Goal: Task Accomplishment & Management: Use online tool/utility

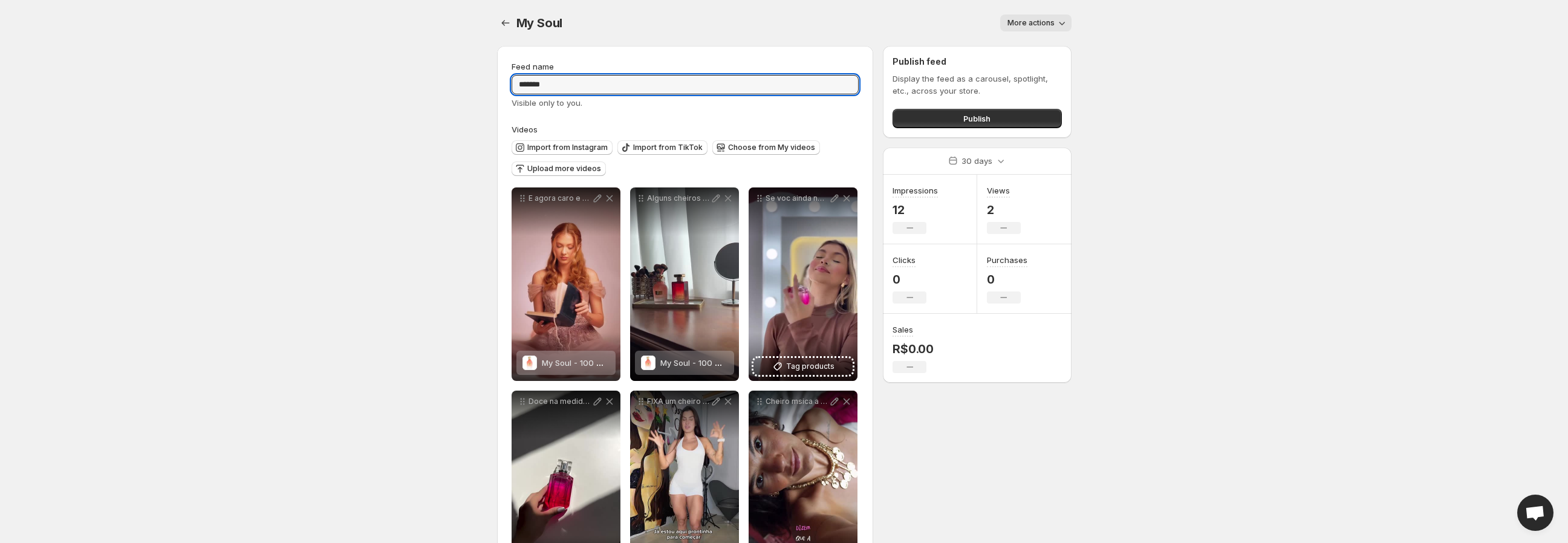
drag, startPoint x: 570, startPoint y: 85, endPoint x: 493, endPoint y: 90, distance: 77.2
click at [494, 90] on div "**********" at bounding box center [779, 426] width 584 height 780
type input "********"
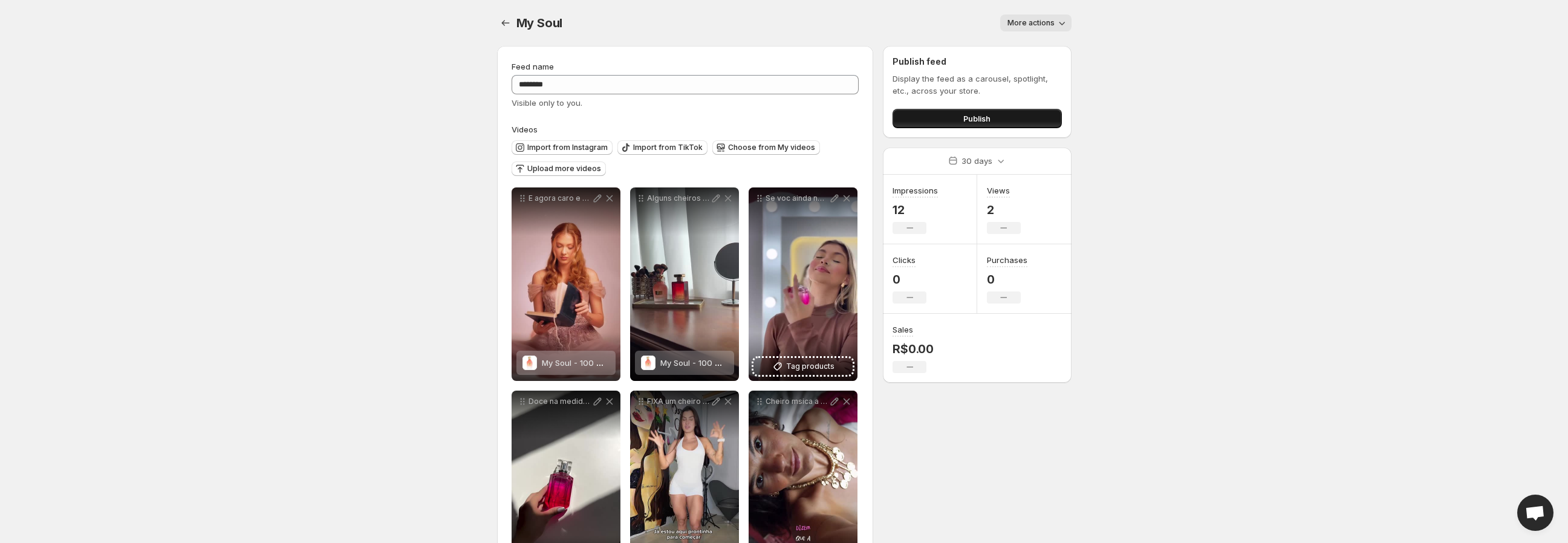
click at [954, 121] on button "Publish" at bounding box center [977, 118] width 169 height 19
click at [958, 117] on button "Publish" at bounding box center [977, 118] width 169 height 19
click at [1035, 20] on span "More actions" at bounding box center [1031, 23] width 47 height 10
click at [522, 18] on span "Feminino" at bounding box center [542, 23] width 51 height 14
click at [505, 22] on icon "Settings" at bounding box center [505, 23] width 12 height 12
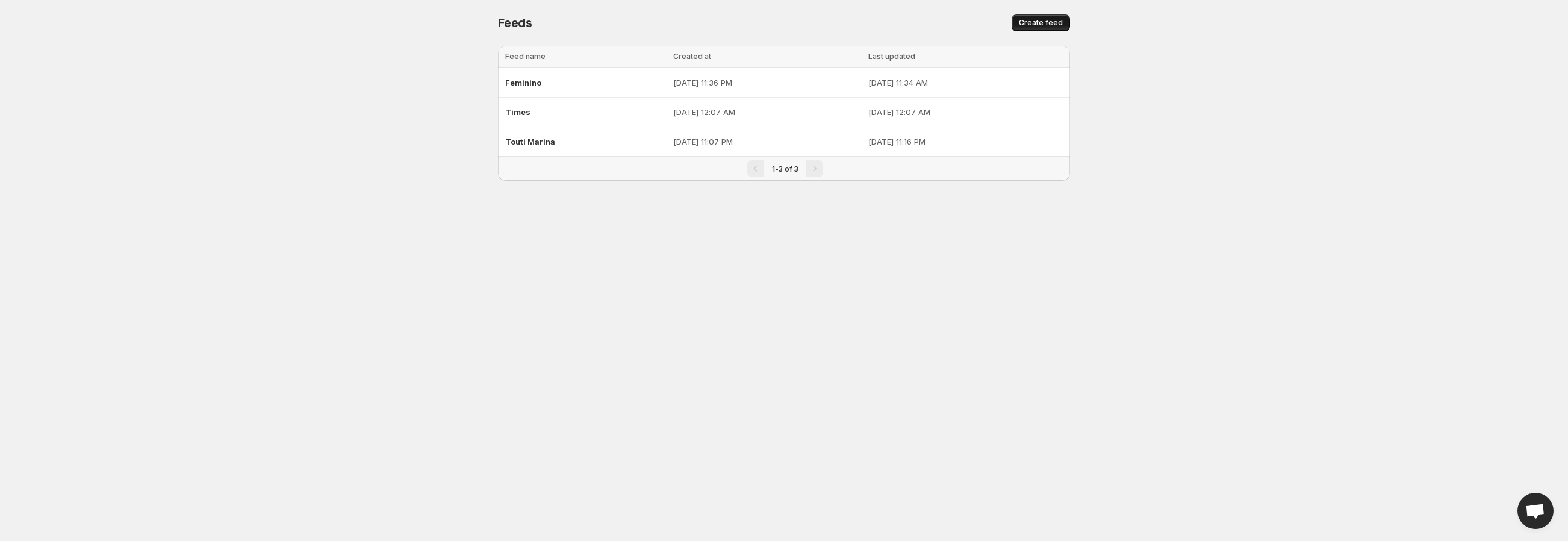
click at [1046, 17] on button "Create feed" at bounding box center [1041, 23] width 58 height 17
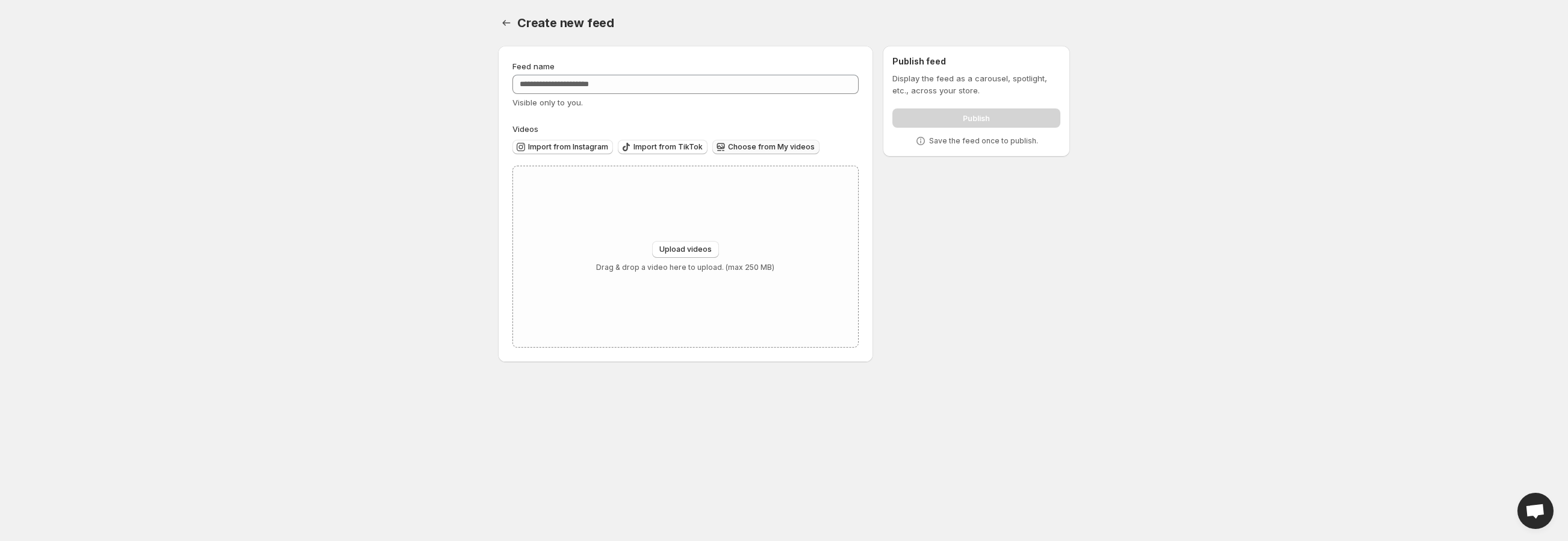
click at [757, 146] on span "Choose from My videos" at bounding box center [772, 147] width 87 height 10
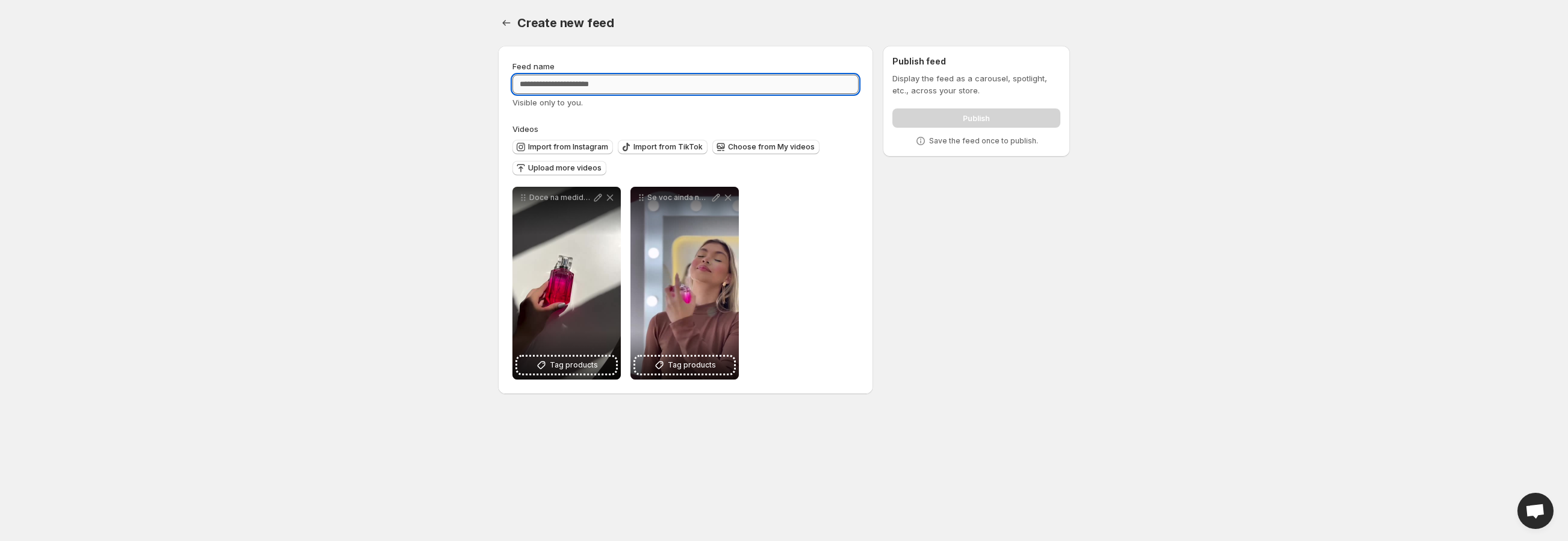
click at [617, 82] on input "Feed name" at bounding box center [686, 84] width 346 height 19
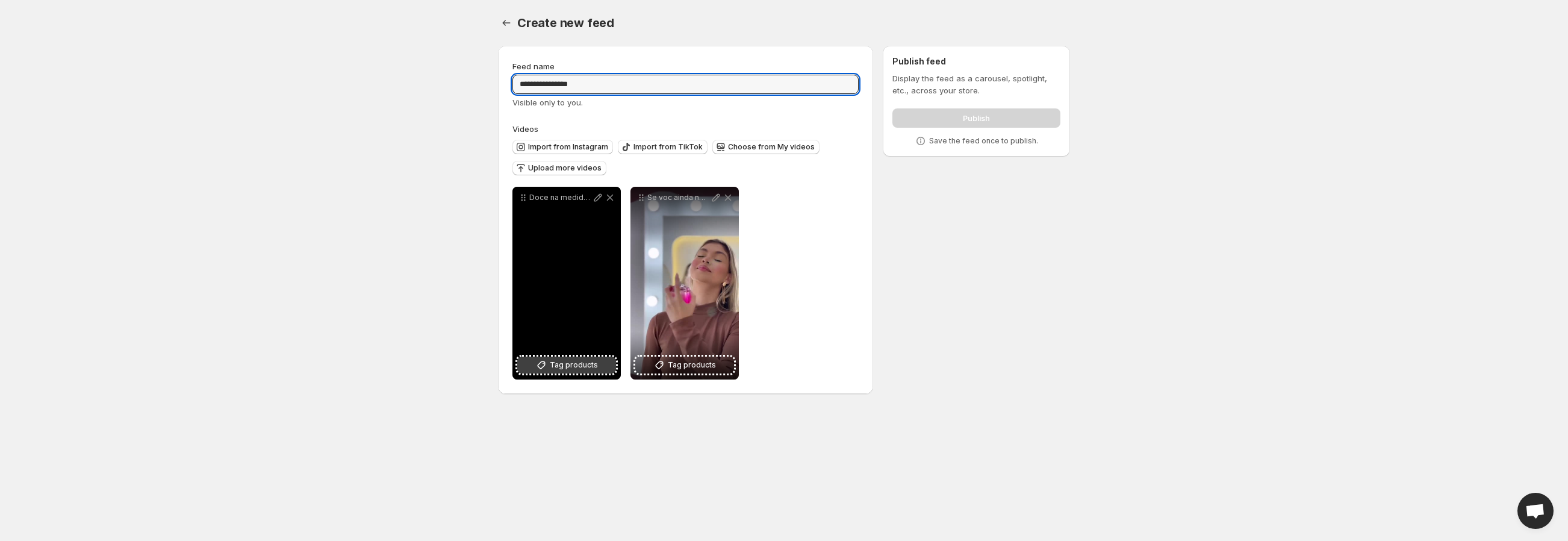
type input "**********"
click at [575, 364] on span "Tag products" at bounding box center [573, 365] width 48 height 12
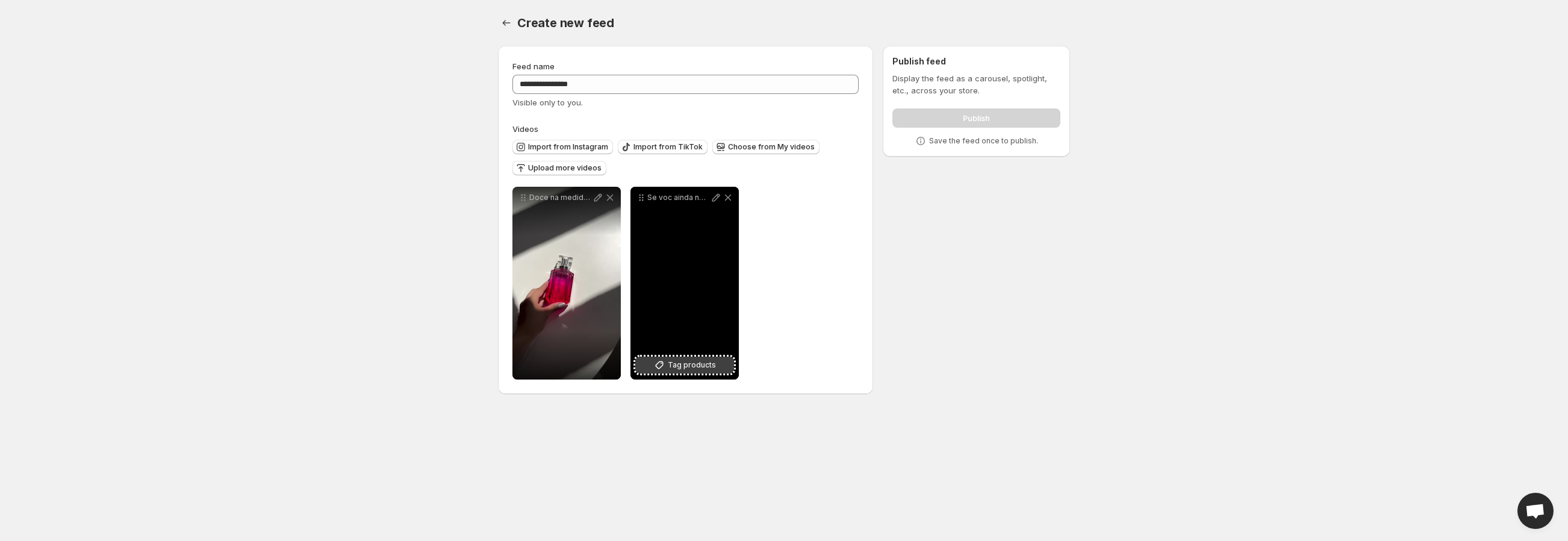
click at [690, 369] on span "Tag products" at bounding box center [691, 365] width 48 height 12
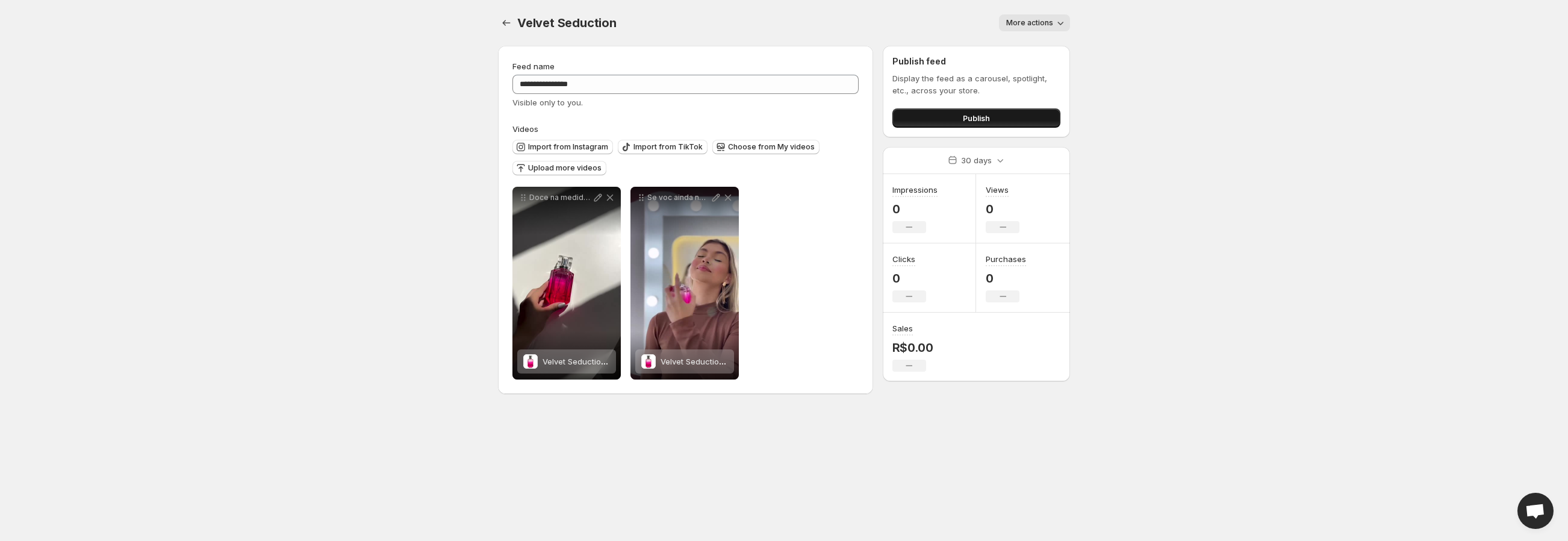
click at [984, 116] on span "Publish" at bounding box center [976, 118] width 27 height 12
click at [980, 127] on button "Publish" at bounding box center [976, 118] width 168 height 19
click at [503, 22] on icon "Settings" at bounding box center [506, 23] width 12 height 12
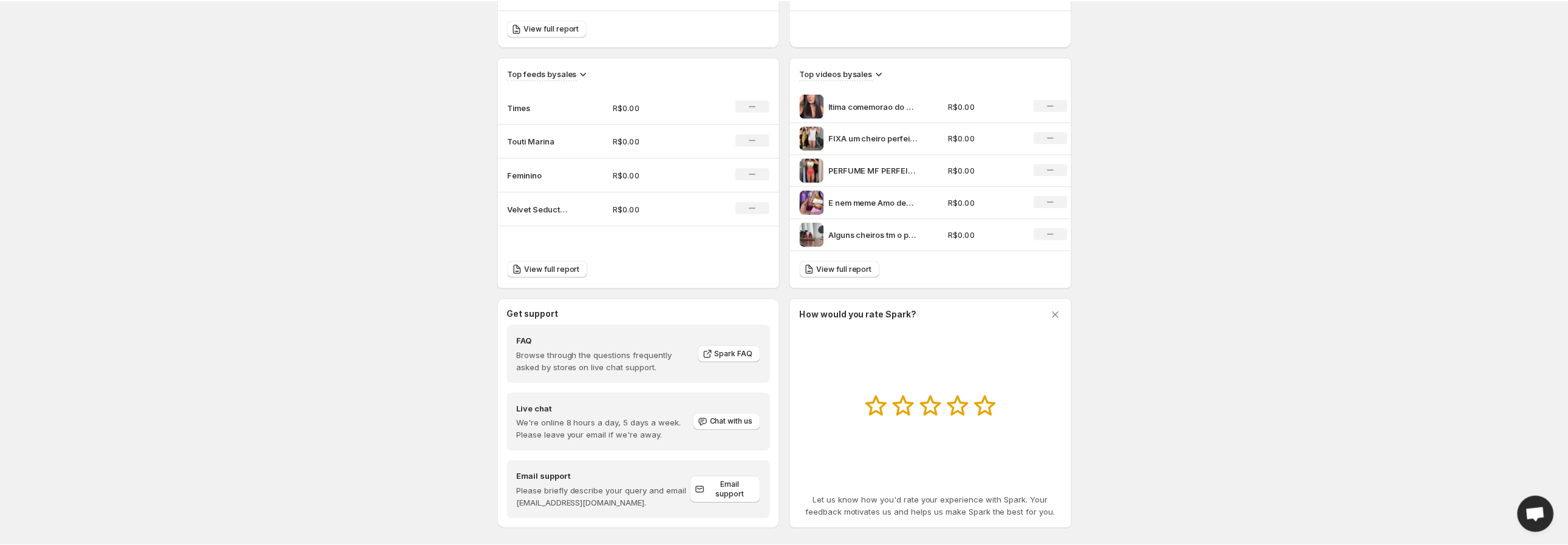
scroll to position [384, 0]
